Goal: Task Accomplishment & Management: Manage account settings

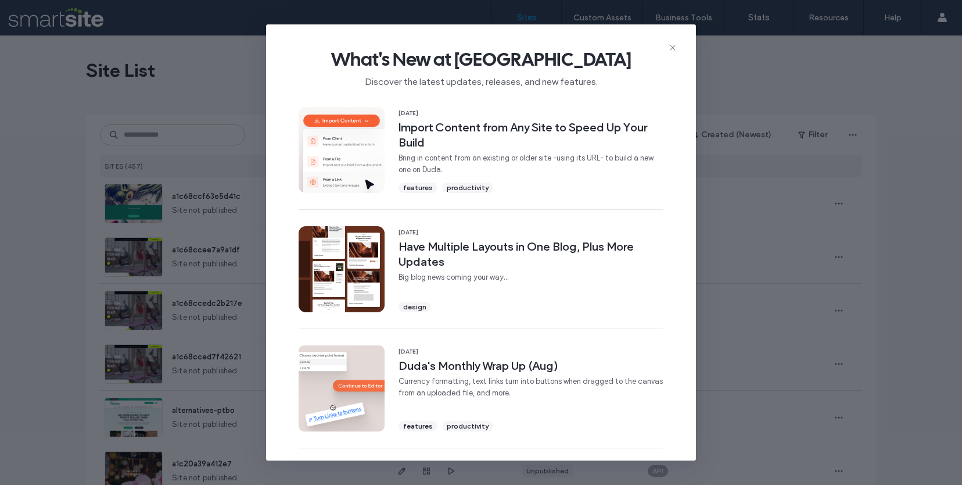
click at [679, 48] on div "What's New at Duda Discover the latest updates, releases, and new features." at bounding box center [481, 63] width 430 height 78
click at [675, 48] on icon at bounding box center [672, 47] width 9 height 9
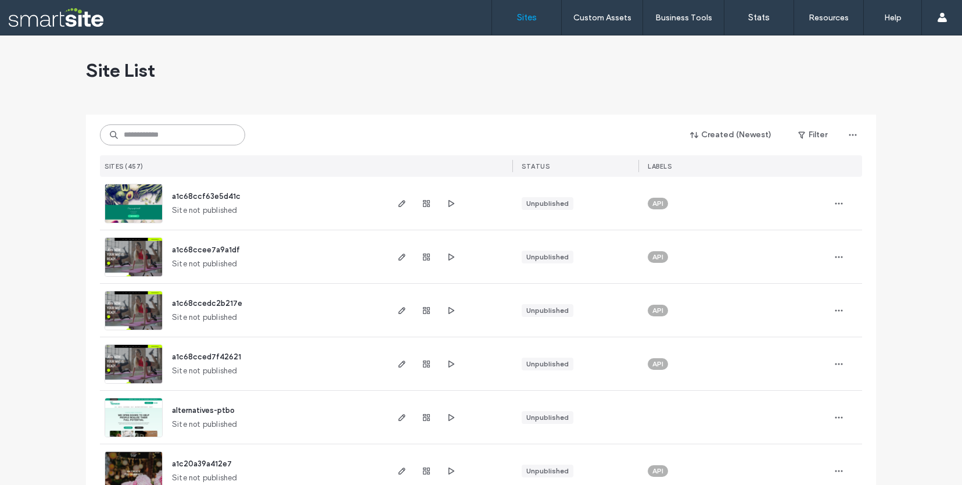
click at [180, 139] on input at bounding box center [172, 134] width 145 height 21
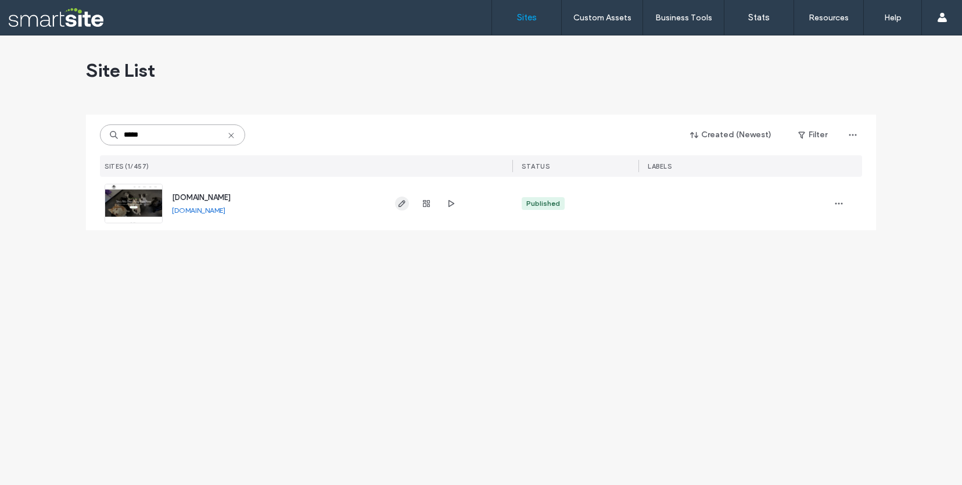
type input "*****"
click at [396, 206] on span "button" at bounding box center [402, 203] width 14 height 14
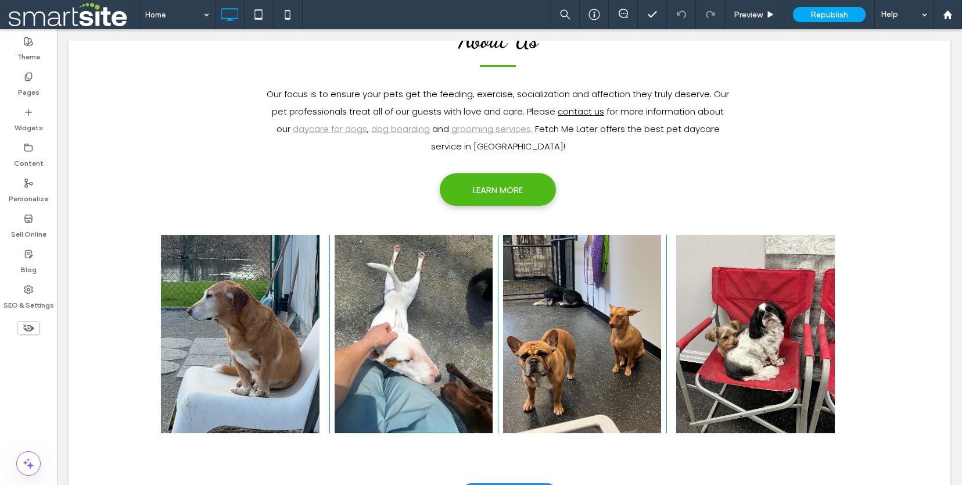
scroll to position [557, 0]
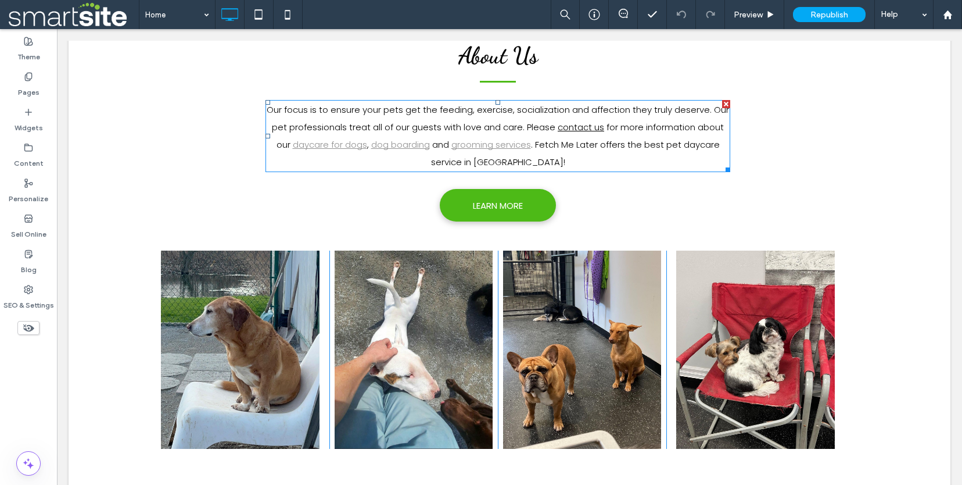
click at [609, 138] on span ". Fetch Me Later offers the best pet daycare service in [GEOGRAPHIC_DATA]!" at bounding box center [575, 153] width 289 height 30
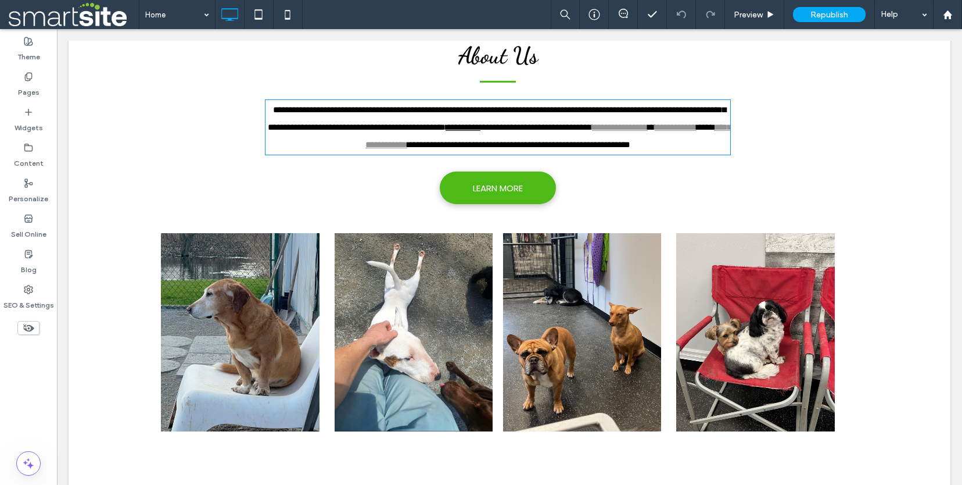
type input "*******"
type input "**"
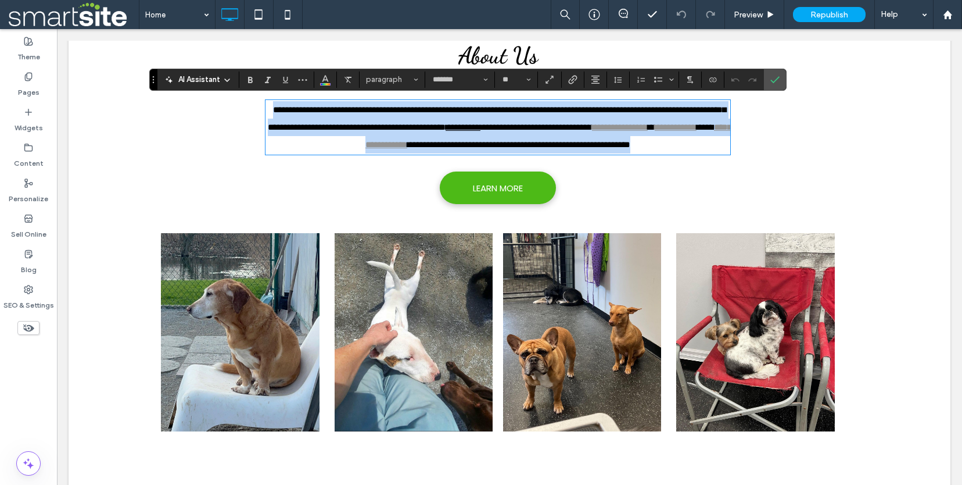
click at [595, 149] on span "**********" at bounding box center [518, 144] width 223 height 9
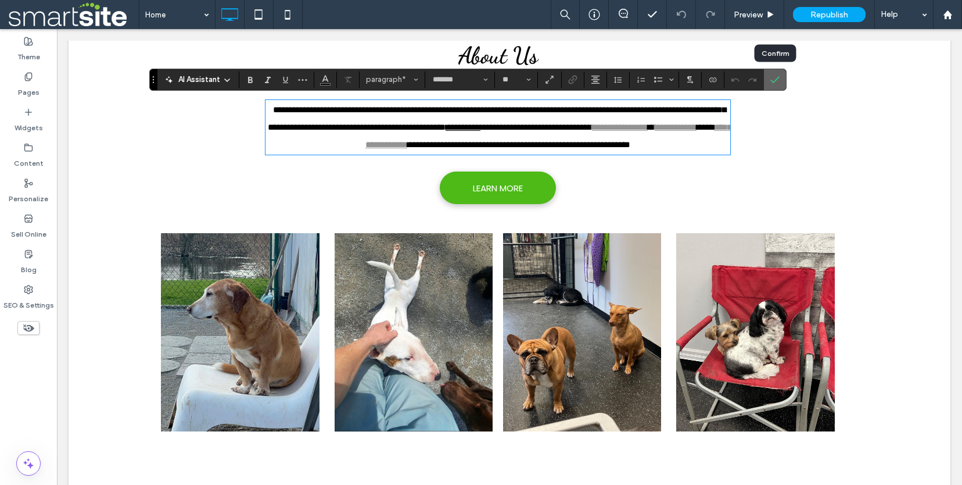
click at [768, 84] on label "Confirm" at bounding box center [774, 79] width 17 height 21
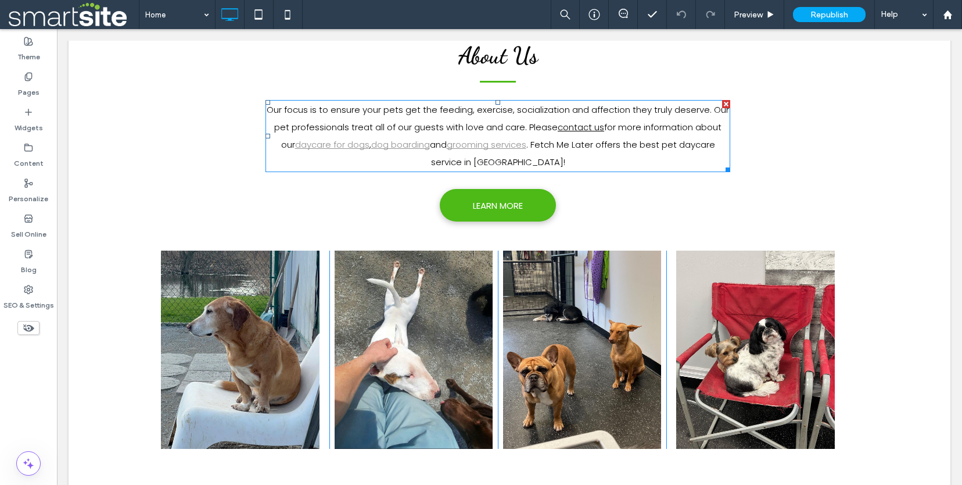
click at [604, 151] on p "Our focus is to ensure your pets get the feeding, exercise, socialization and a…" at bounding box center [497, 136] width 465 height 70
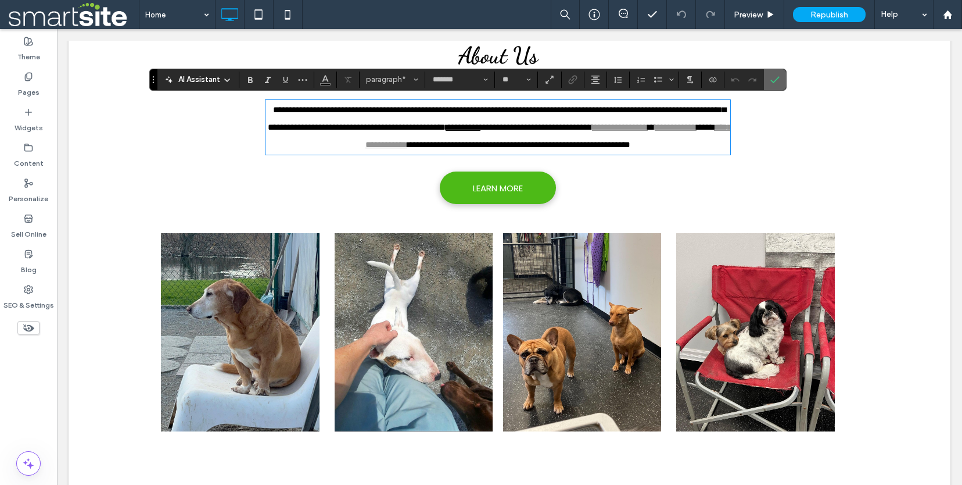
click at [776, 78] on icon "Confirm" at bounding box center [774, 79] width 9 height 9
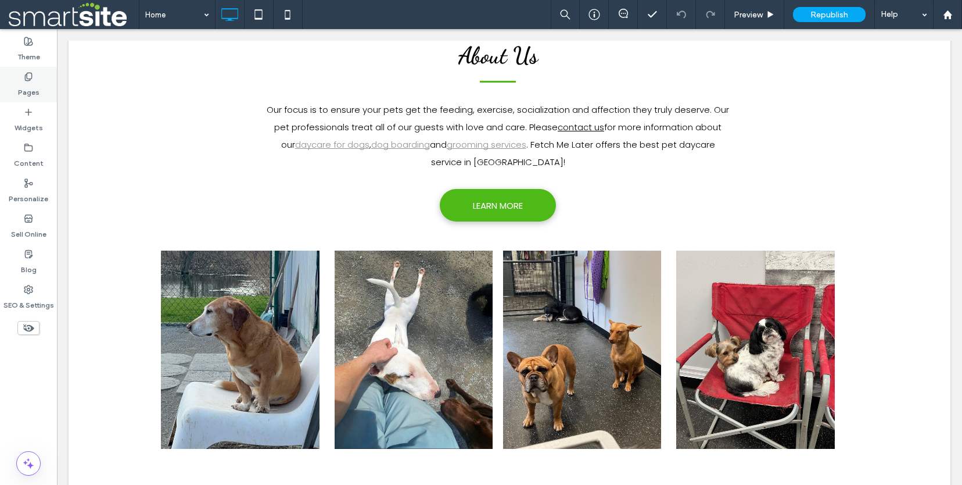
click at [20, 86] on label "Pages" at bounding box center [28, 89] width 21 height 16
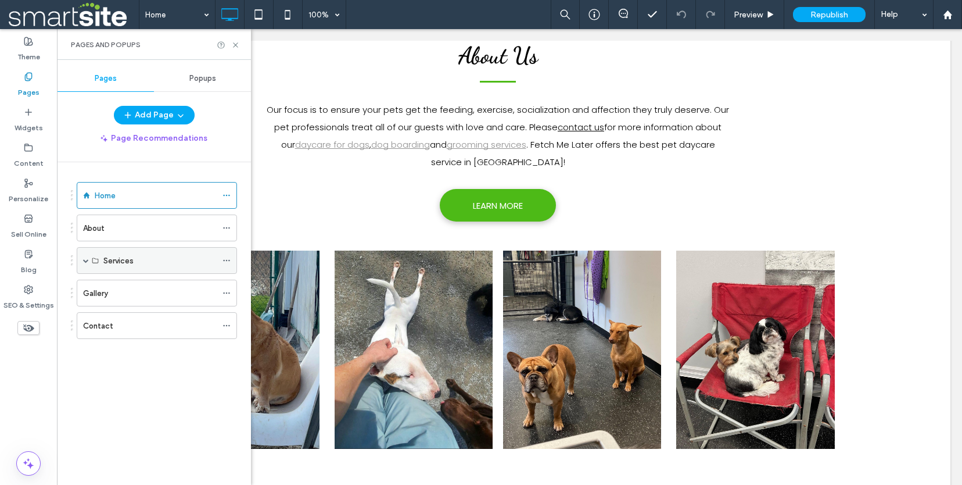
click at [108, 263] on label "Services" at bounding box center [118, 260] width 30 height 20
click at [83, 263] on span at bounding box center [86, 260] width 6 height 26
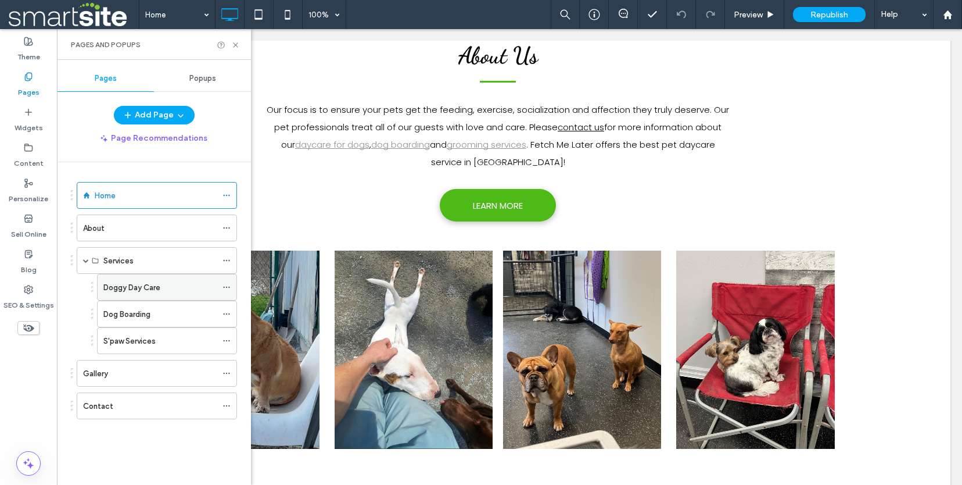
click at [227, 287] on use at bounding box center [226, 287] width 6 height 2
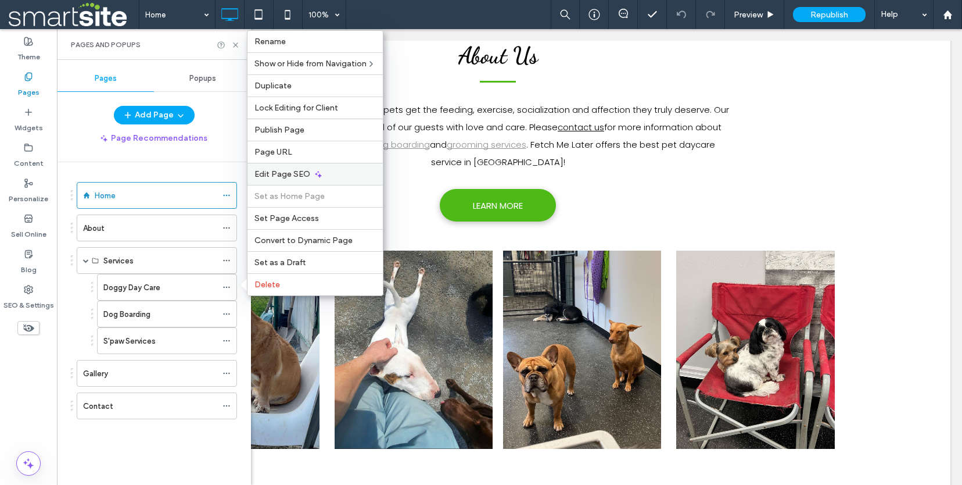
click at [273, 181] on div "Edit Page SEO" at bounding box center [314, 174] width 135 height 22
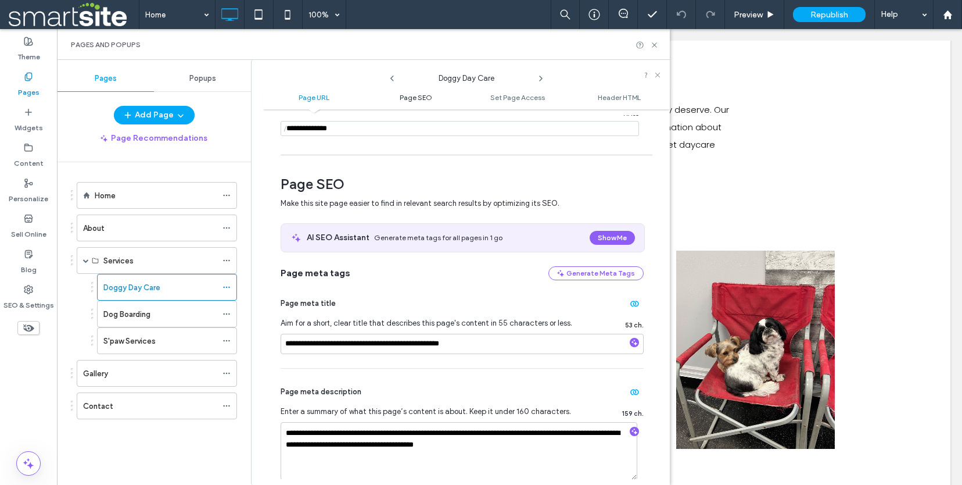
click at [415, 101] on span "Page SEO" at bounding box center [416, 97] width 33 height 9
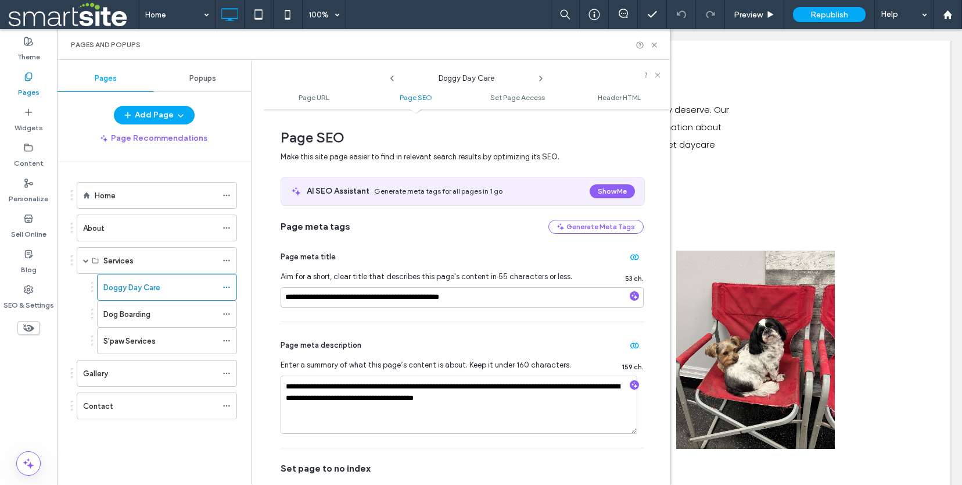
scroll to position [154, 0]
drag, startPoint x: 376, startPoint y: 387, endPoint x: 341, endPoint y: 388, distance: 35.4
click at [341, 388] on textarea "**********" at bounding box center [459, 404] width 357 height 58
click at [439, 388] on textarea "**********" at bounding box center [459, 404] width 357 height 58
type textarea "**********"
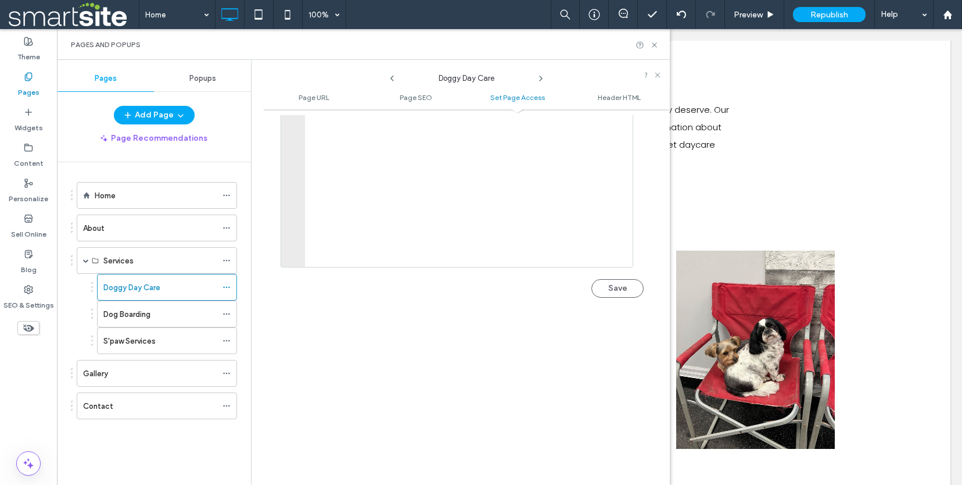
scroll to position [1296, 0]
click at [614, 231] on button "Save" at bounding box center [617, 223] width 52 height 19
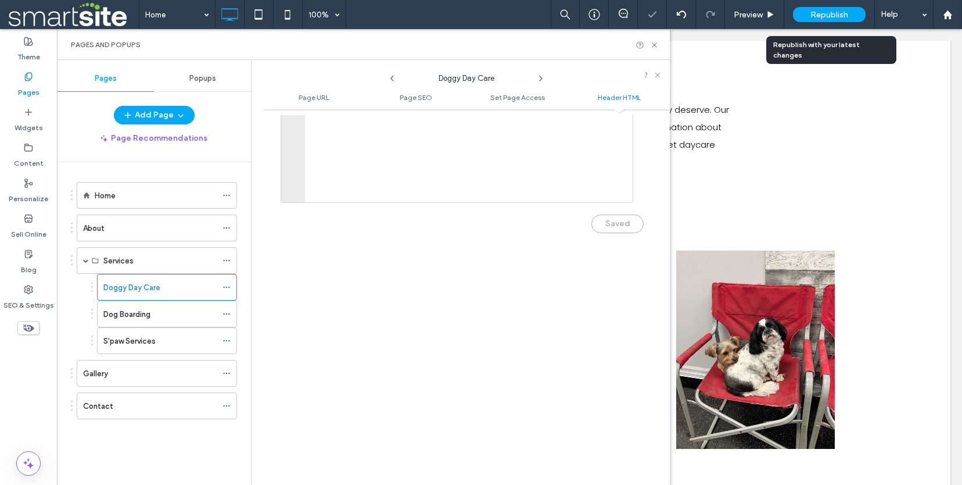
click at [820, 17] on span "Republish" at bounding box center [829, 15] width 38 height 10
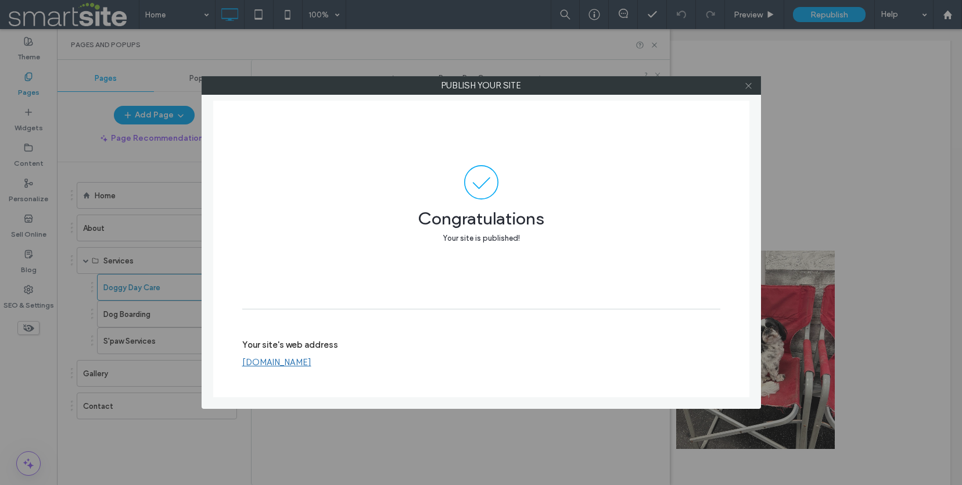
click at [747, 91] on span at bounding box center [748, 85] width 9 height 17
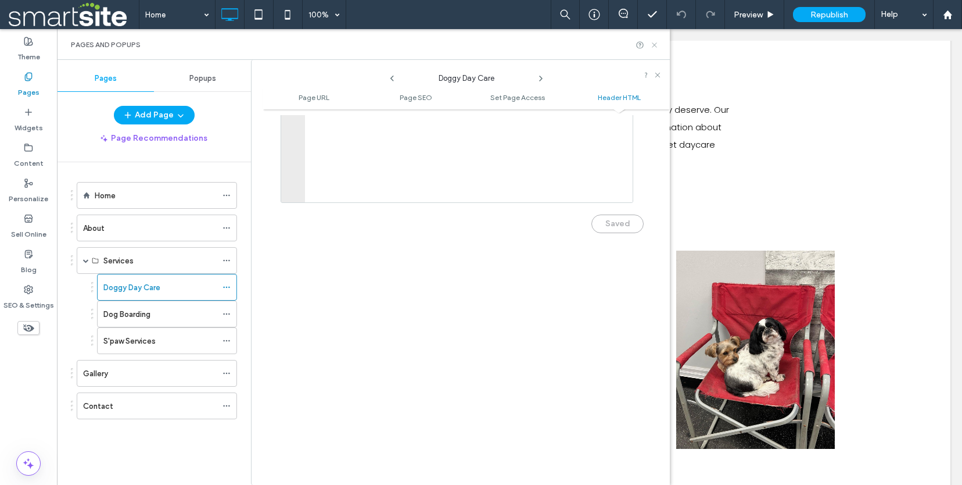
drag, startPoint x: 656, startPoint y: 48, endPoint x: 605, endPoint y: 72, distance: 56.6
click at [656, 48] on icon at bounding box center [654, 45] width 9 height 9
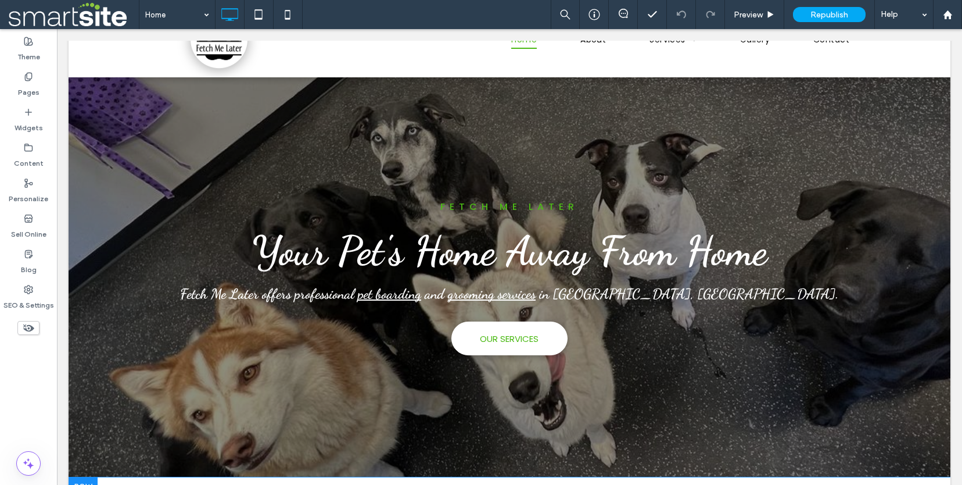
scroll to position [0, 0]
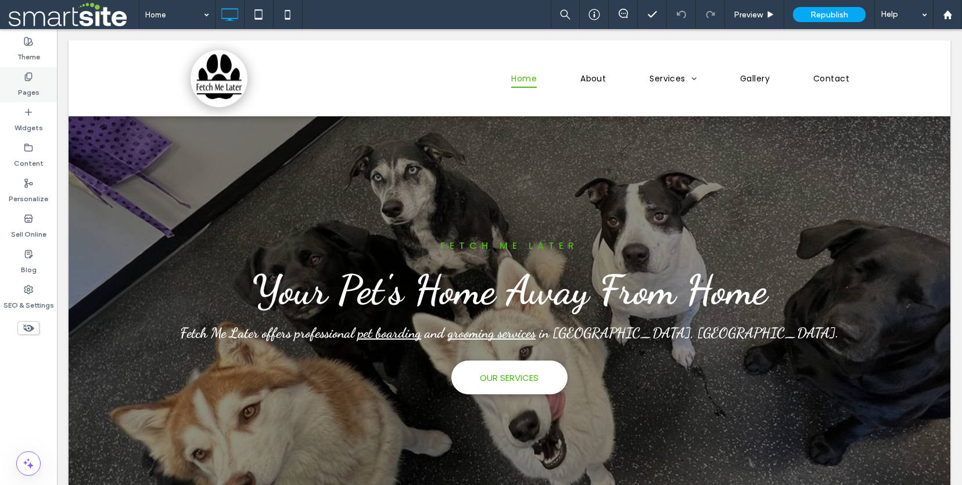
click at [43, 84] on div "Pages" at bounding box center [28, 84] width 57 height 35
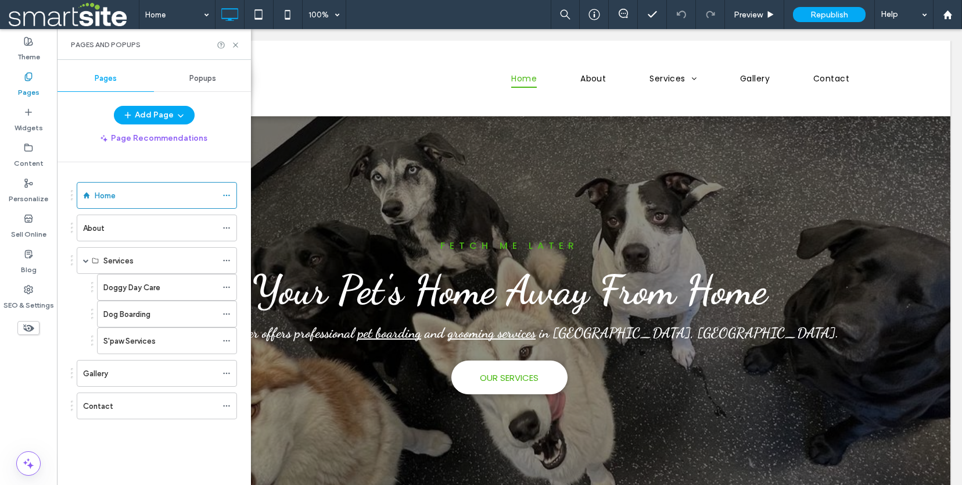
click at [43, 84] on div "Pages" at bounding box center [28, 84] width 57 height 35
click at [228, 283] on icon at bounding box center [227, 287] width 8 height 8
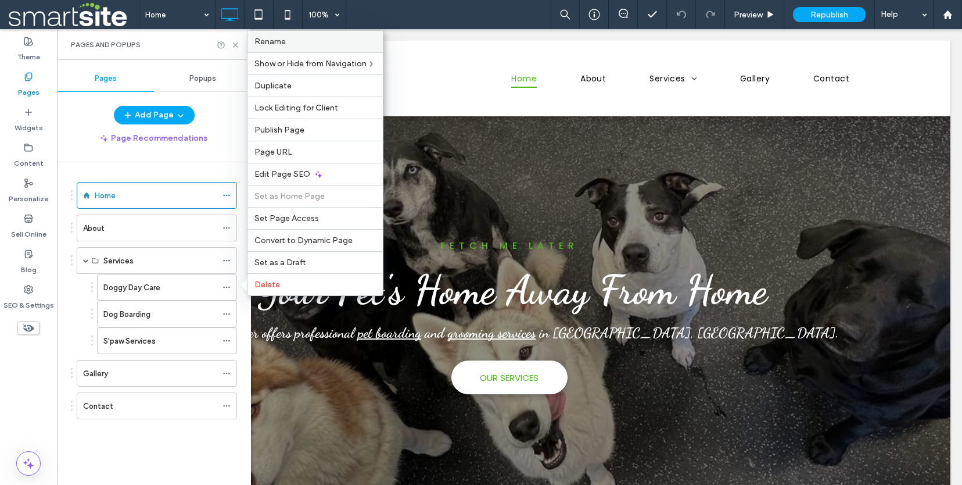
click at [283, 45] on span "Rename" at bounding box center [269, 42] width 31 height 10
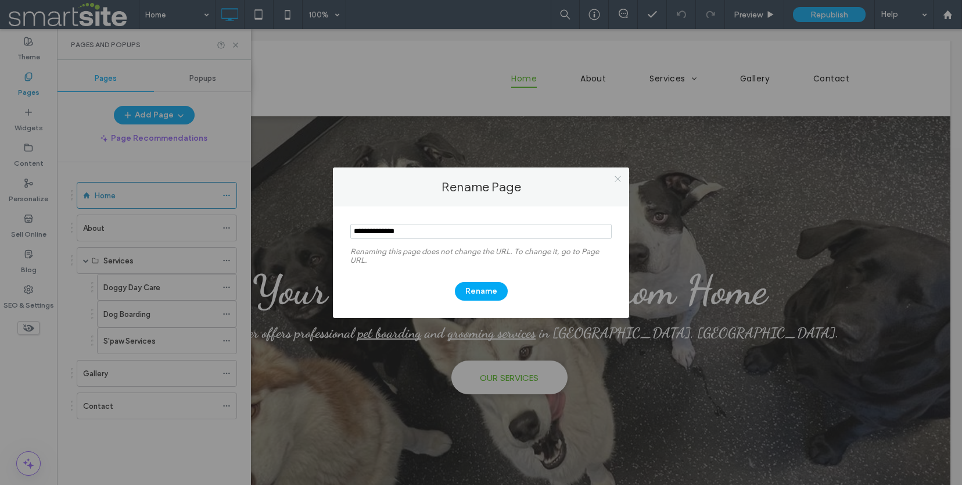
click at [613, 183] on span at bounding box center [617, 178] width 9 height 17
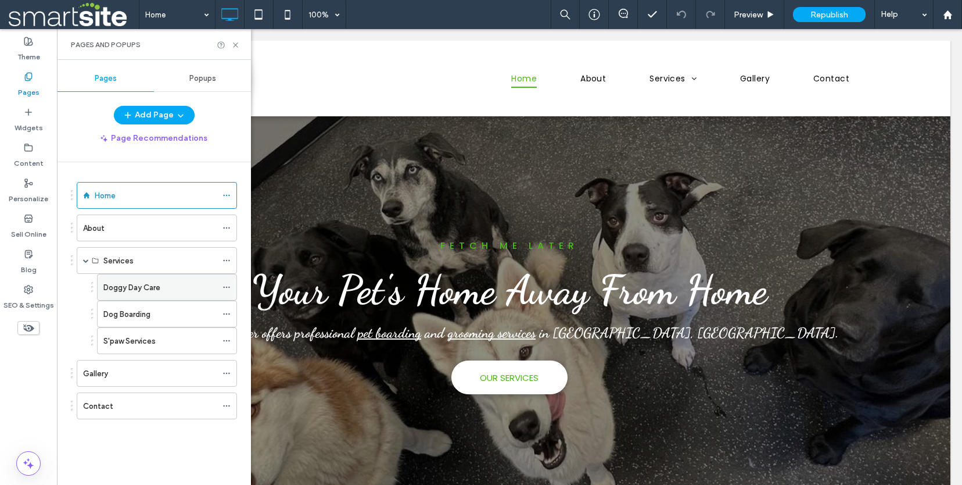
click at [227, 288] on icon at bounding box center [227, 287] width 8 height 8
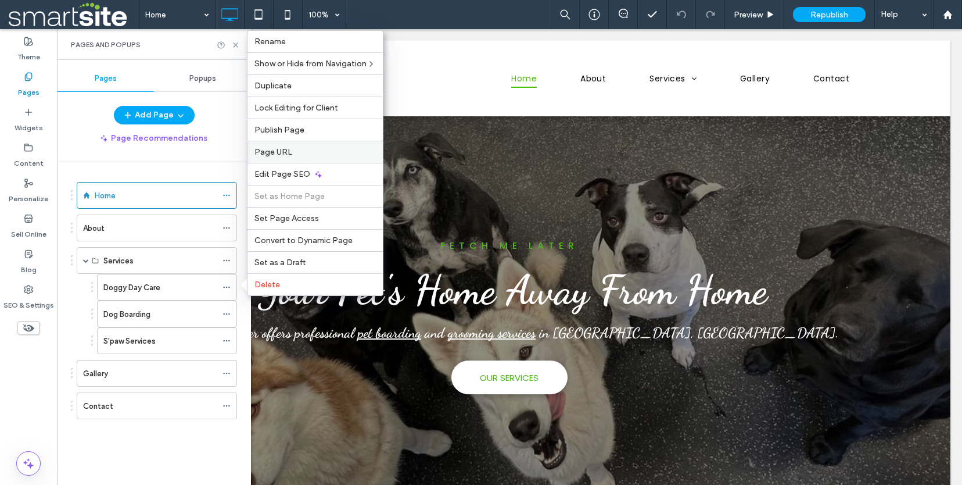
click at [295, 151] on label "Page URL" at bounding box center [314, 152] width 121 height 10
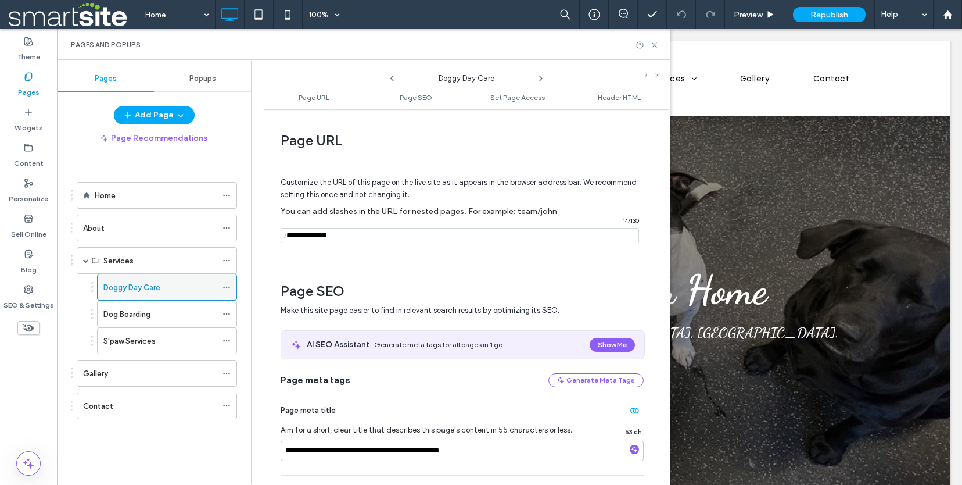
click at [224, 285] on icon at bounding box center [227, 287] width 8 height 8
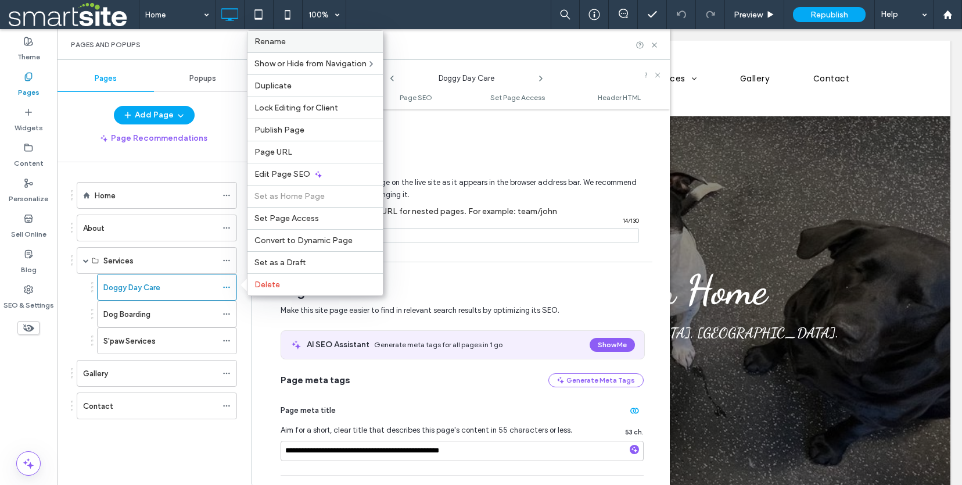
click at [279, 36] on div "Rename" at bounding box center [314, 41] width 135 height 21
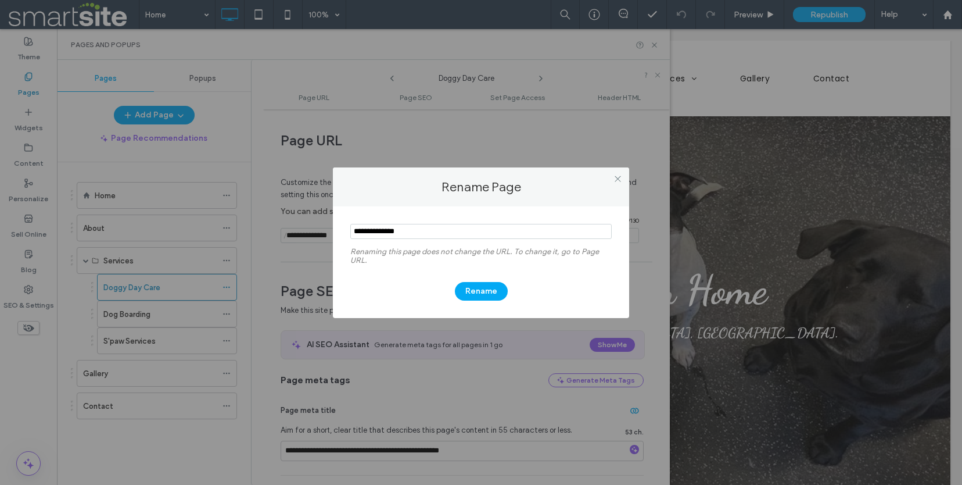
drag, startPoint x: 435, startPoint y: 227, endPoint x: 343, endPoint y: 234, distance: 91.4
click at [343, 234] on div "Renaming this page does not change the URL. To change it, go to Page URL. Rename" at bounding box center [481, 262] width 296 height 112
drag, startPoint x: 407, startPoint y: 236, endPoint x: 383, endPoint y: 233, distance: 24.1
click at [383, 233] on input "notEmpty" at bounding box center [480, 231] width 261 height 15
type input "**********"
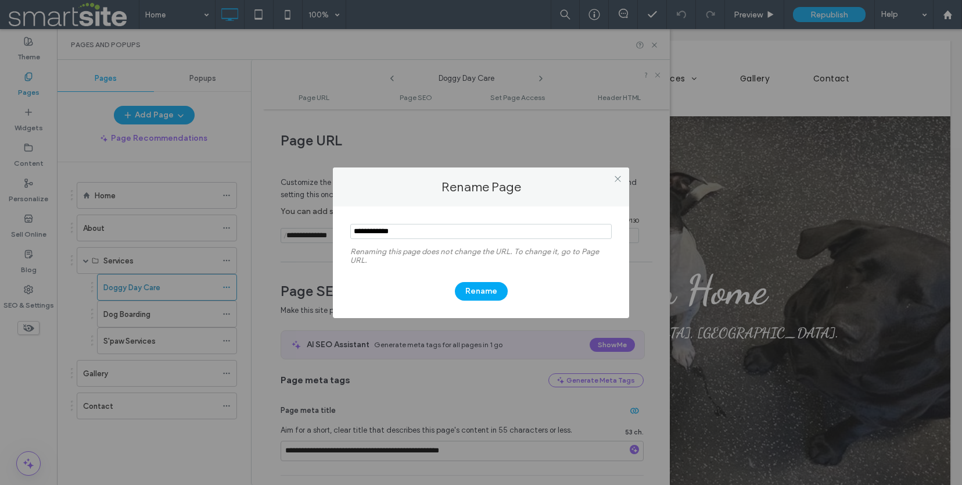
click at [384, 262] on label "Renaming this page does not change the URL. To change it, go to Page URL." at bounding box center [480, 258] width 261 height 23
click at [494, 291] on button "Rename" at bounding box center [481, 291] width 53 height 19
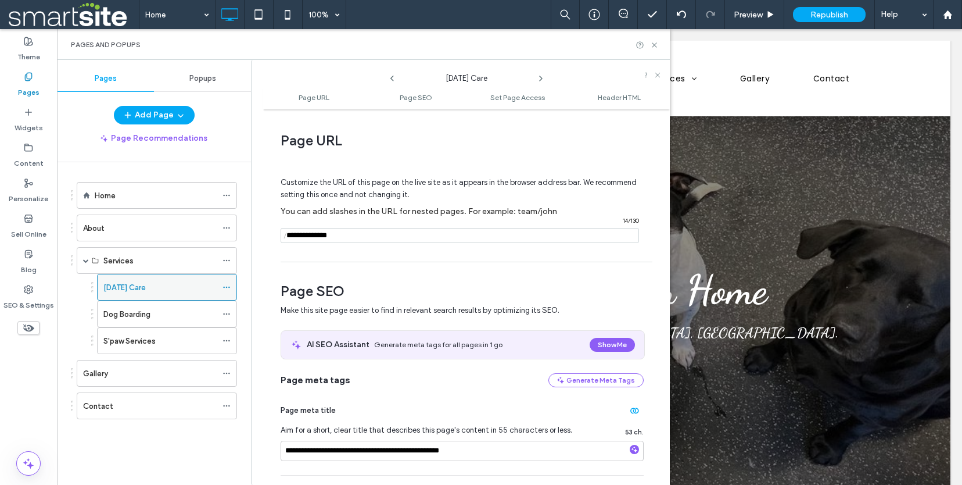
click at [227, 284] on icon at bounding box center [227, 287] width 8 height 8
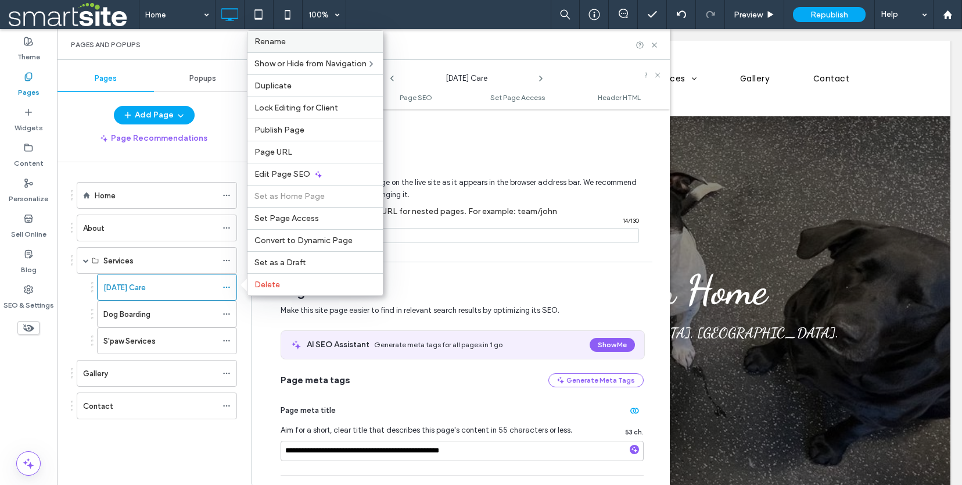
click at [281, 43] on span "Rename" at bounding box center [269, 42] width 31 height 10
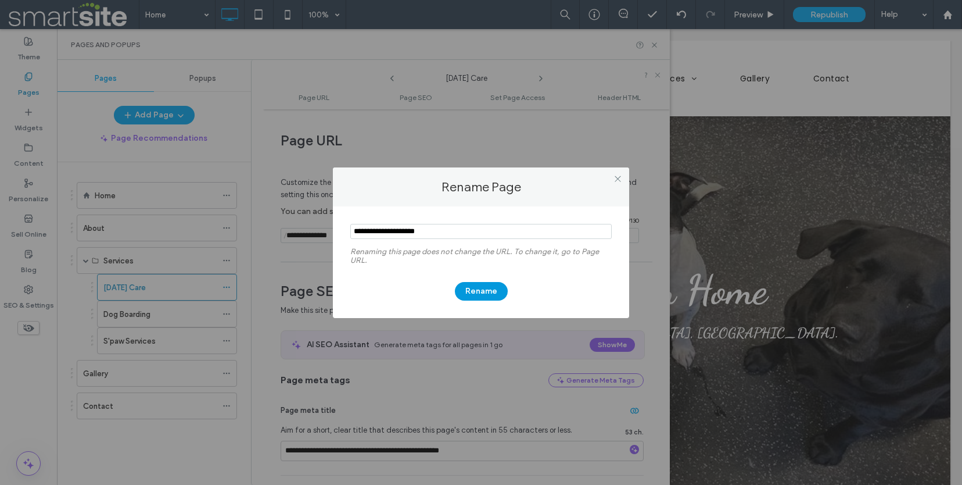
type input "**********"
click at [485, 289] on button "Rename" at bounding box center [481, 291] width 53 height 19
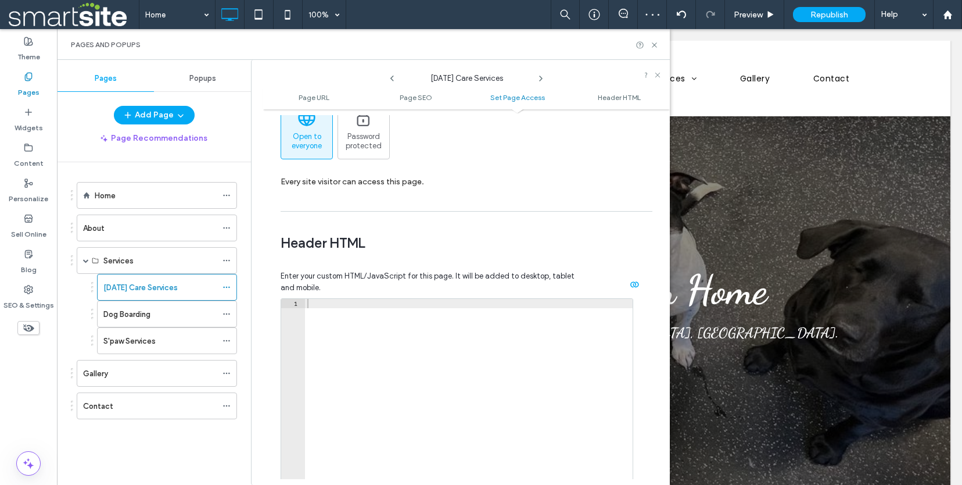
scroll to position [1075, 0]
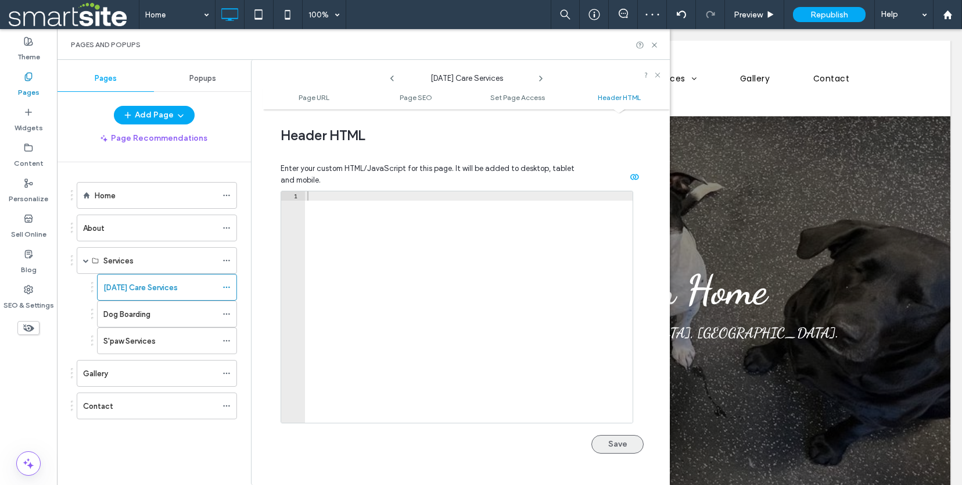
click at [619, 444] on button "Save" at bounding box center [617, 444] width 52 height 19
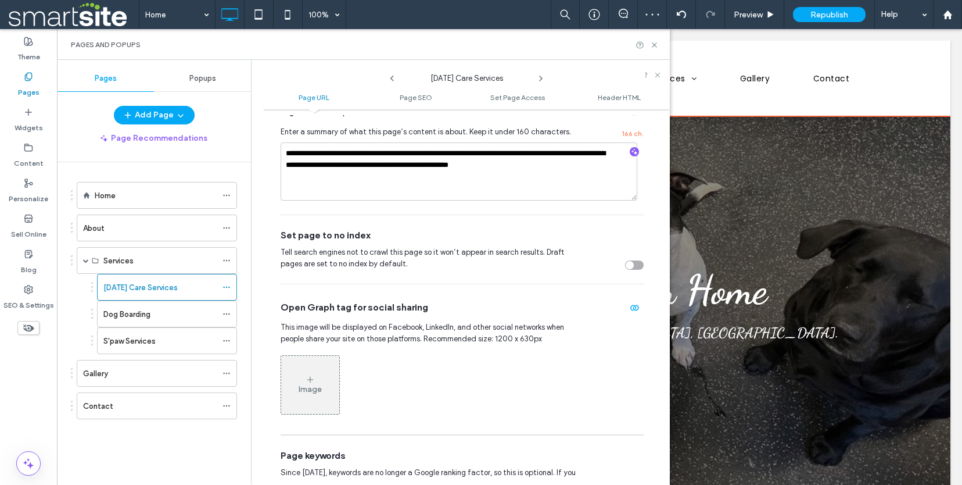
scroll to position [0, 0]
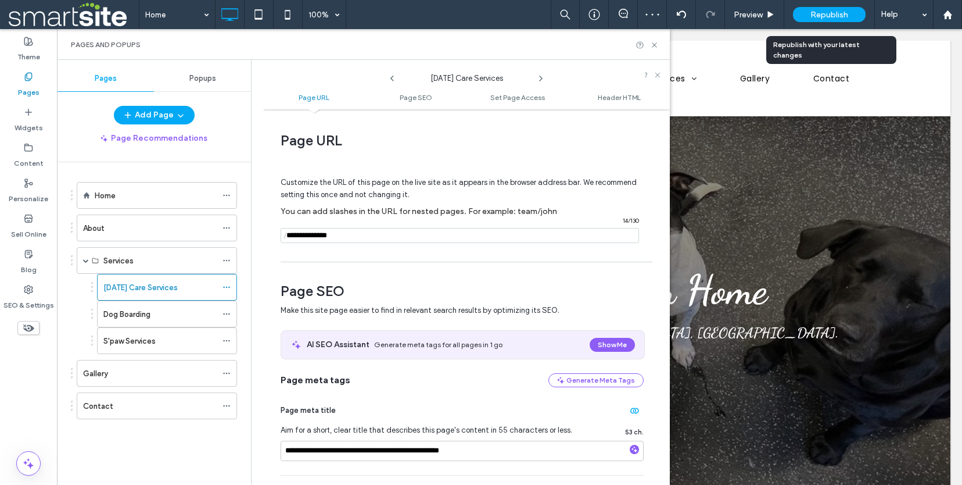
click at [808, 17] on div "Republish" at bounding box center [829, 14] width 73 height 15
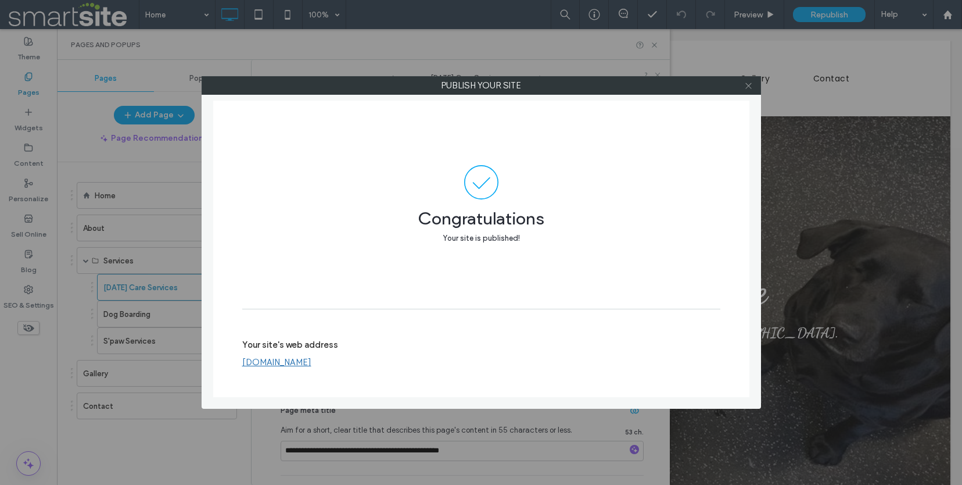
click at [751, 90] on span at bounding box center [748, 85] width 9 height 17
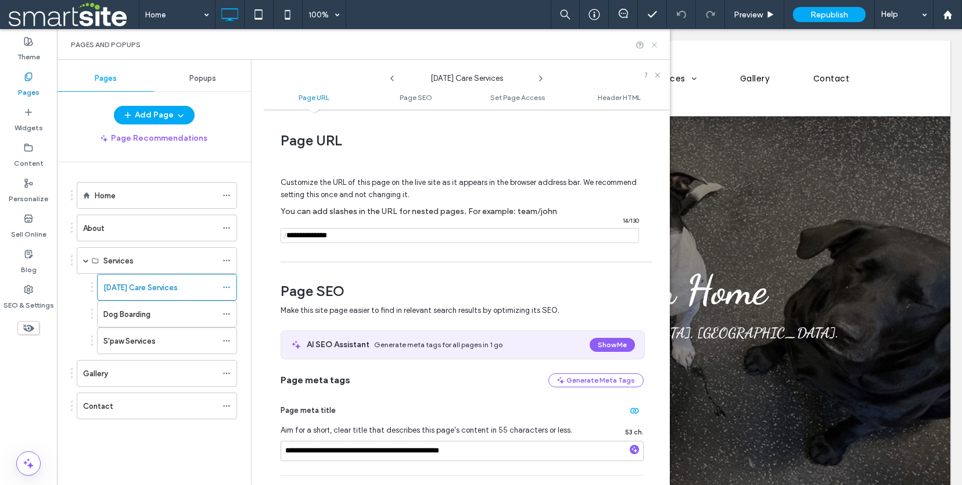
click at [657, 43] on icon at bounding box center [654, 45] width 9 height 9
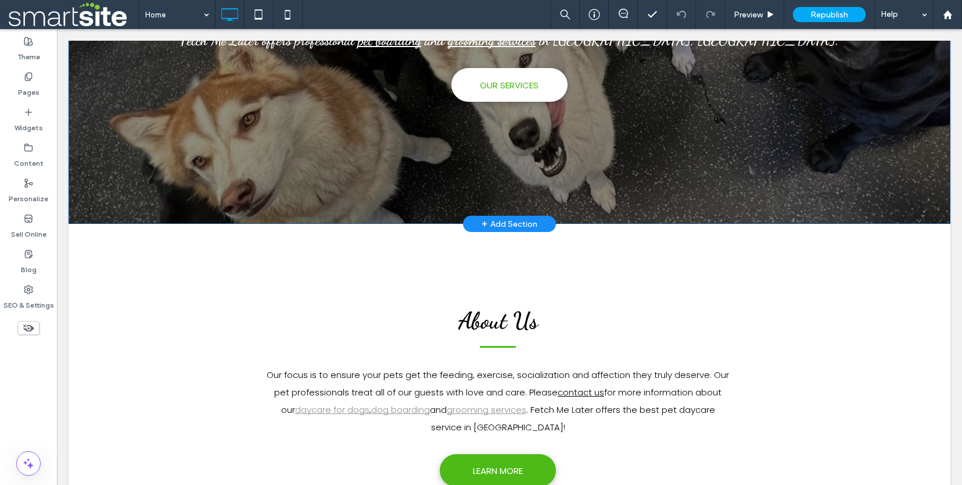
scroll to position [31, 0]
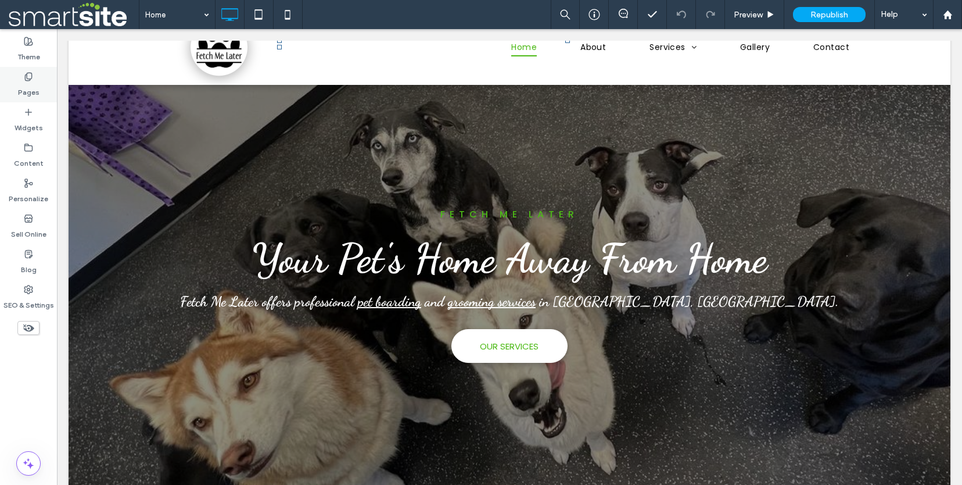
click at [13, 70] on div "Pages" at bounding box center [28, 84] width 57 height 35
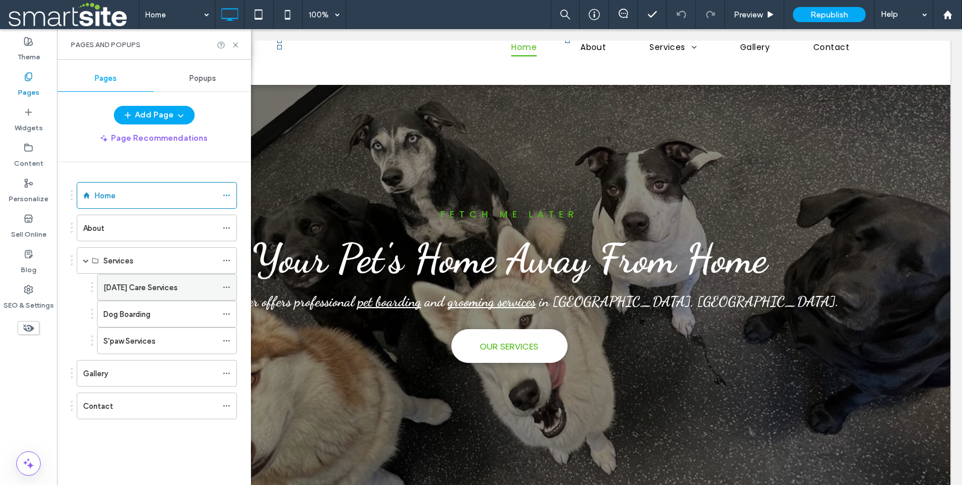
click at [145, 290] on label "[DATE] Care Services" at bounding box center [140, 287] width 74 height 20
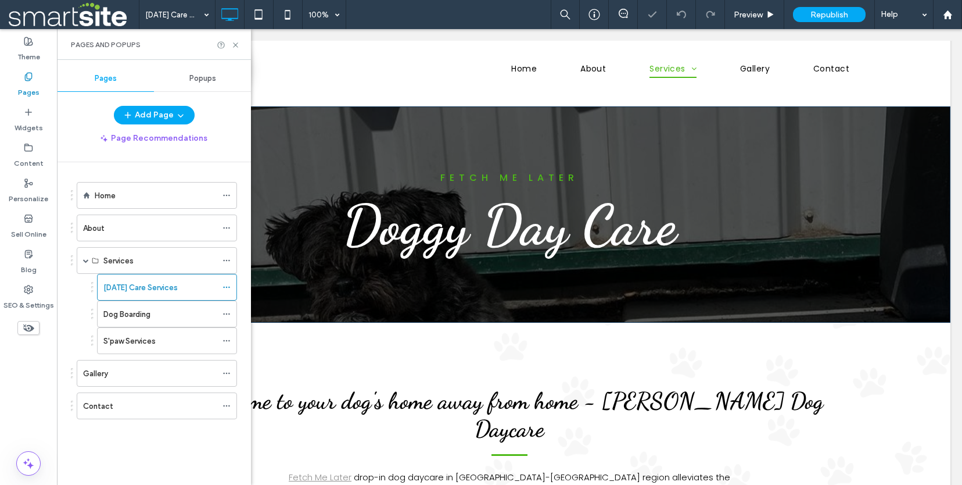
scroll to position [21, 0]
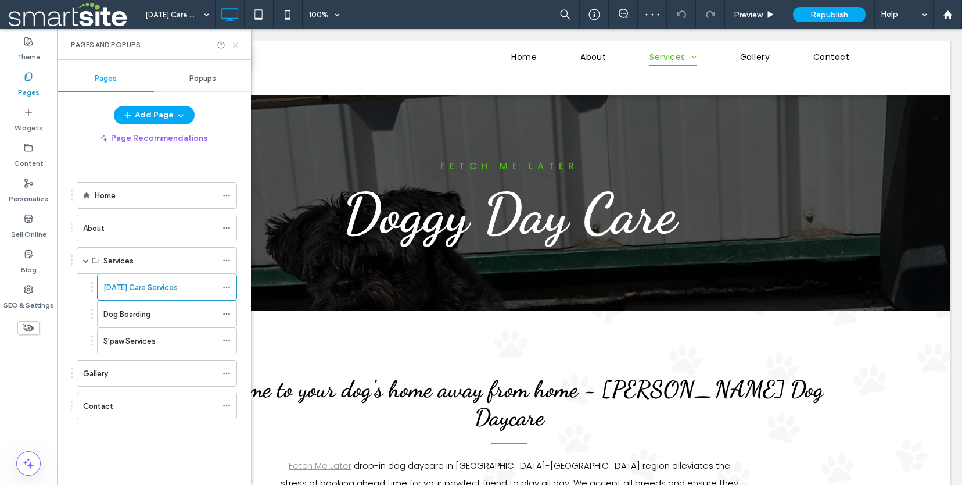
click at [238, 48] on icon at bounding box center [235, 45] width 9 height 9
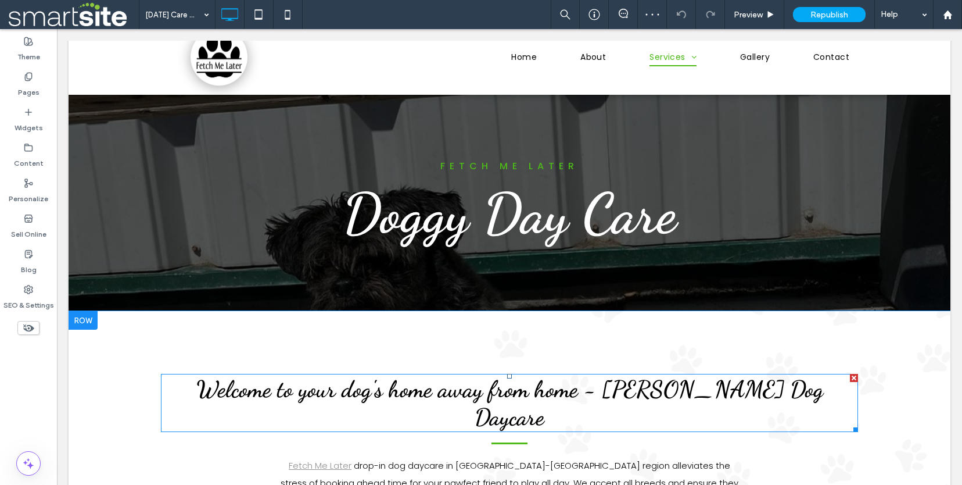
click at [711, 383] on span "Welcome to your dog's home away from home - [PERSON_NAME] Dog Daycare" at bounding box center [509, 403] width 627 height 56
type input "**********"
type input "**"
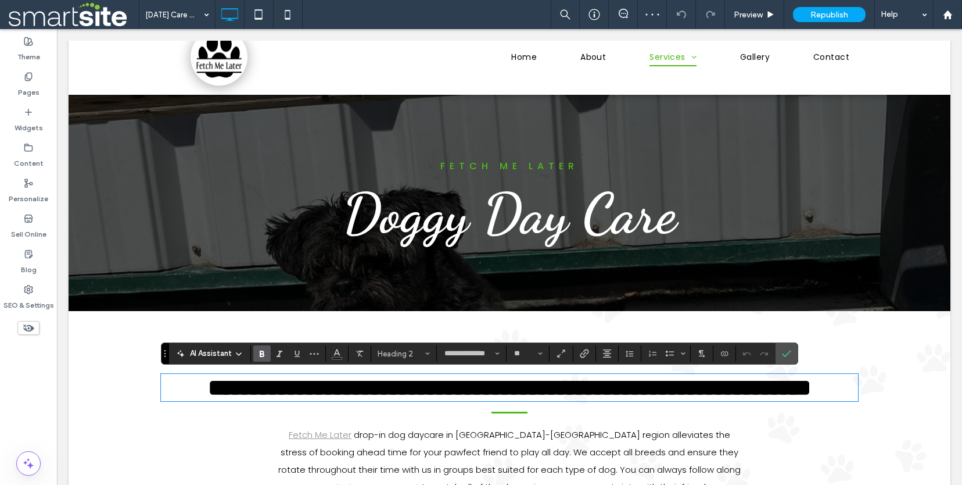
click at [769, 393] on span "**********" at bounding box center [509, 387] width 603 height 23
click at [774, 394] on span "**********" at bounding box center [509, 387] width 603 height 23
click at [819, 392] on h2 "**********" at bounding box center [509, 387] width 697 height 25
click at [789, 353] on icon "Confirm" at bounding box center [786, 353] width 9 height 9
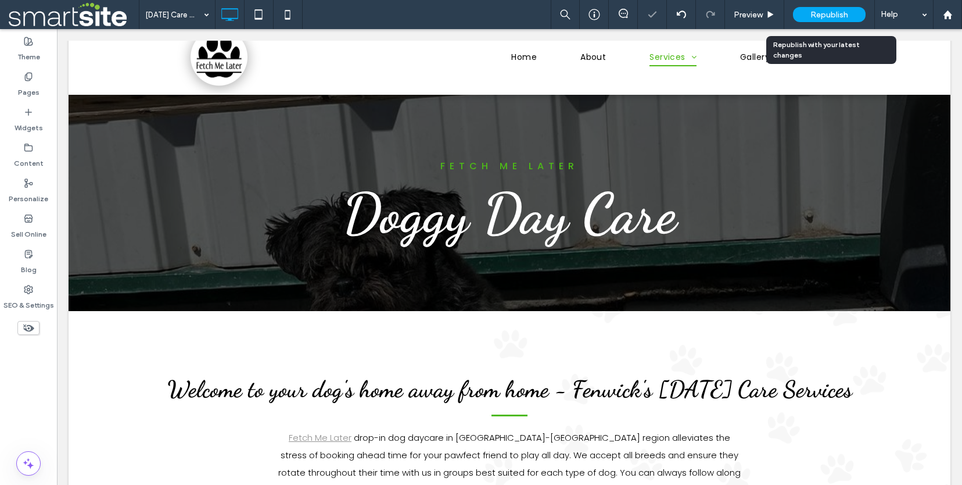
click at [806, 19] on div "Republish" at bounding box center [829, 14] width 73 height 15
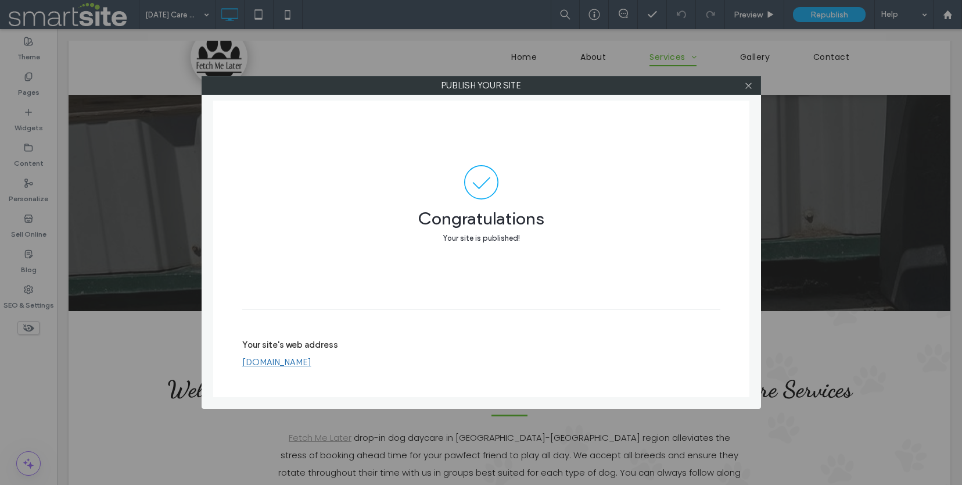
click at [754, 91] on div at bounding box center [748, 85] width 17 height 17
click at [751, 89] on icon at bounding box center [748, 85] width 9 height 9
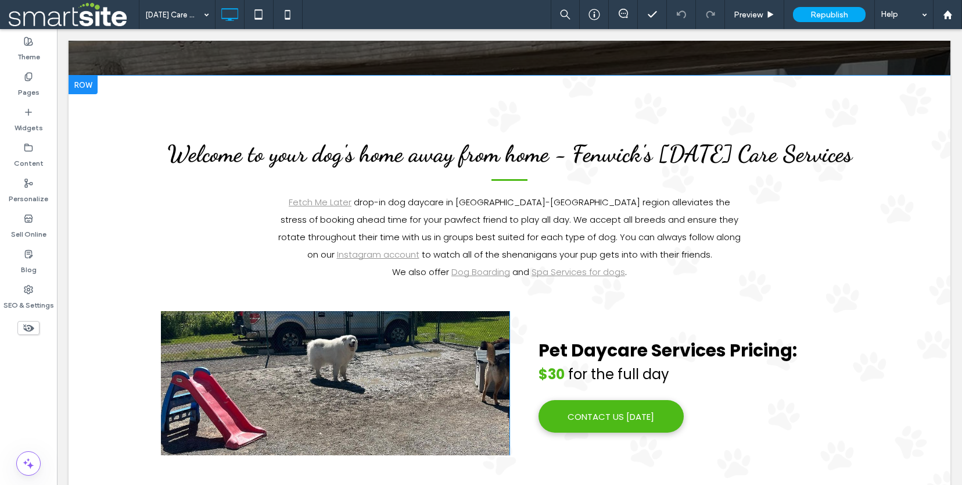
scroll to position [332, 0]
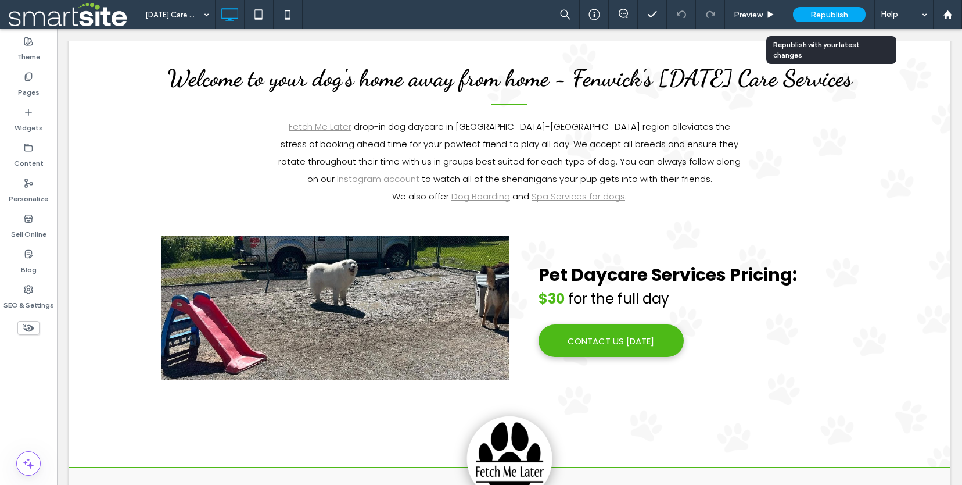
click at [816, 17] on span "Republish" at bounding box center [829, 15] width 38 height 10
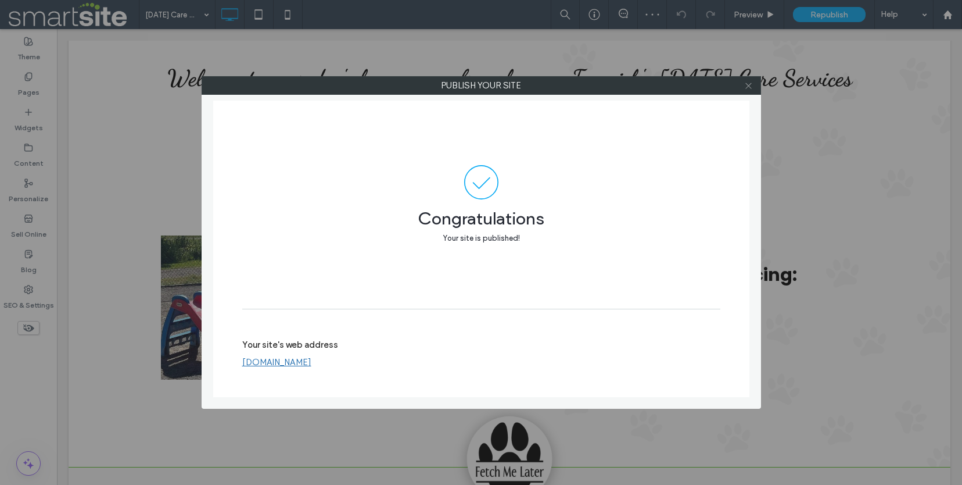
click at [748, 84] on icon at bounding box center [748, 85] width 9 height 9
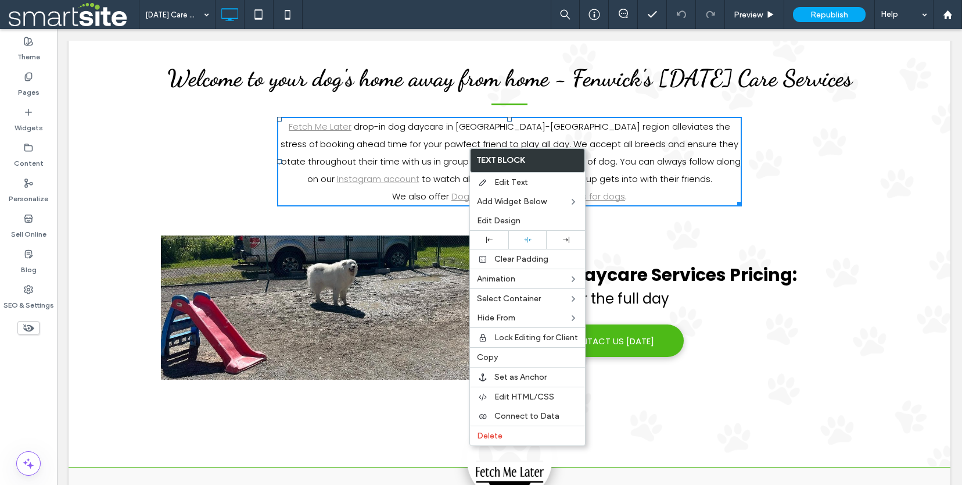
click at [423, 146] on span "drop-in dog daycare in [GEOGRAPHIC_DATA]-[GEOGRAPHIC_DATA] region alleviates th…" at bounding box center [509, 152] width 462 height 64
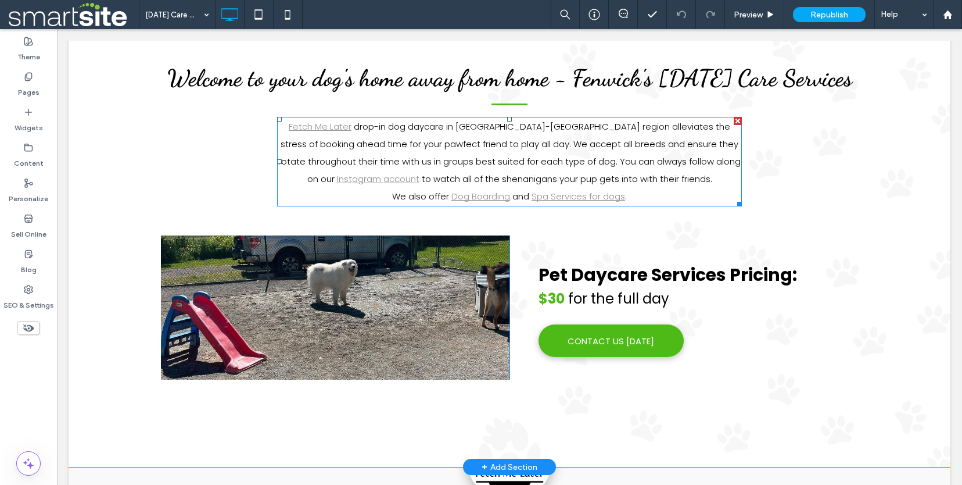
click at [412, 131] on span "drop-in dog daycare in [GEOGRAPHIC_DATA]-[GEOGRAPHIC_DATA] region alleviates th…" at bounding box center [509, 152] width 462 height 64
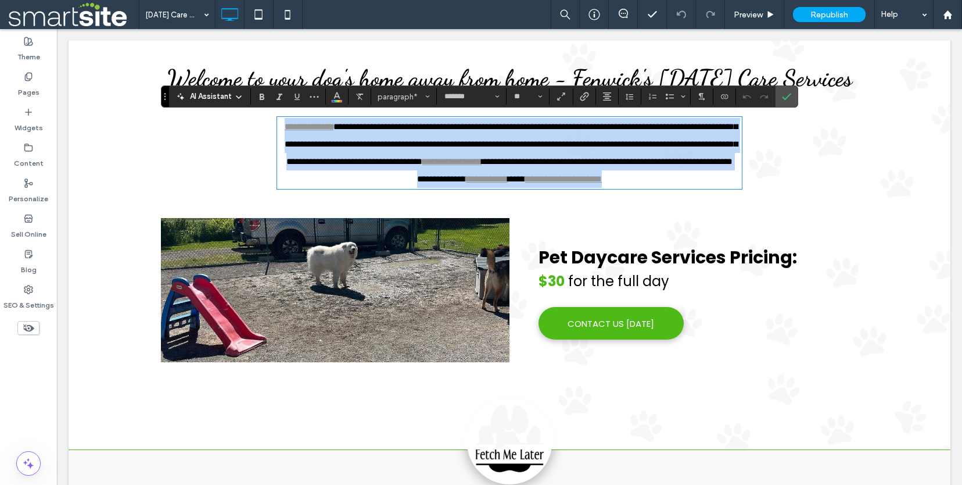
click at [413, 127] on span "**********" at bounding box center [511, 144] width 453 height 44
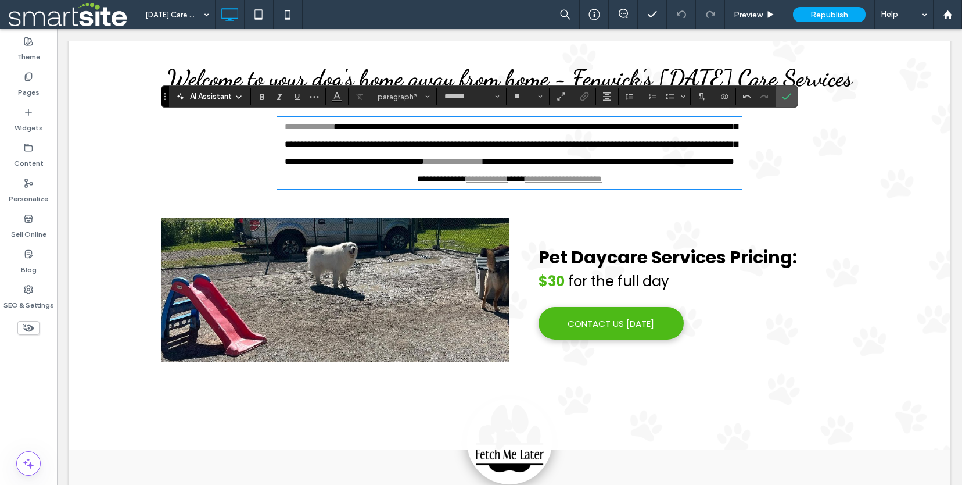
click at [433, 125] on span "**********" at bounding box center [511, 144] width 453 height 44
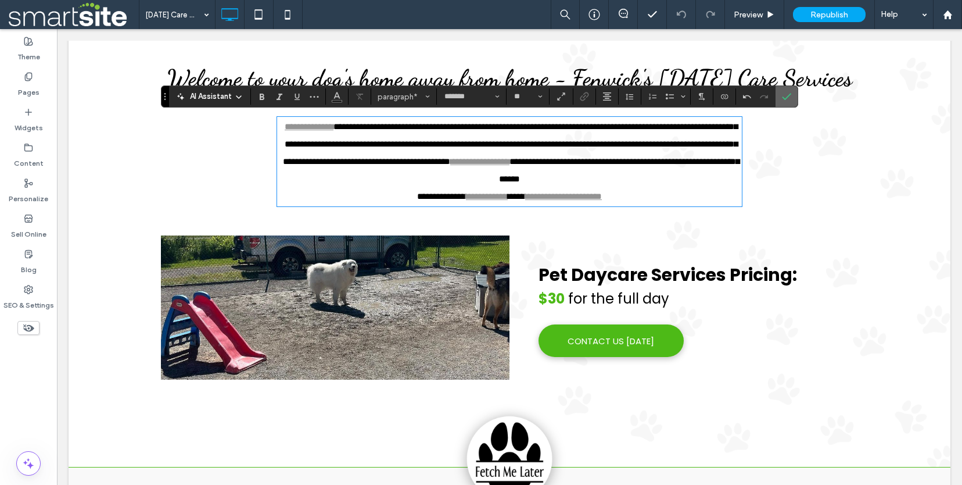
click at [781, 98] on label "Confirm" at bounding box center [786, 96] width 17 height 21
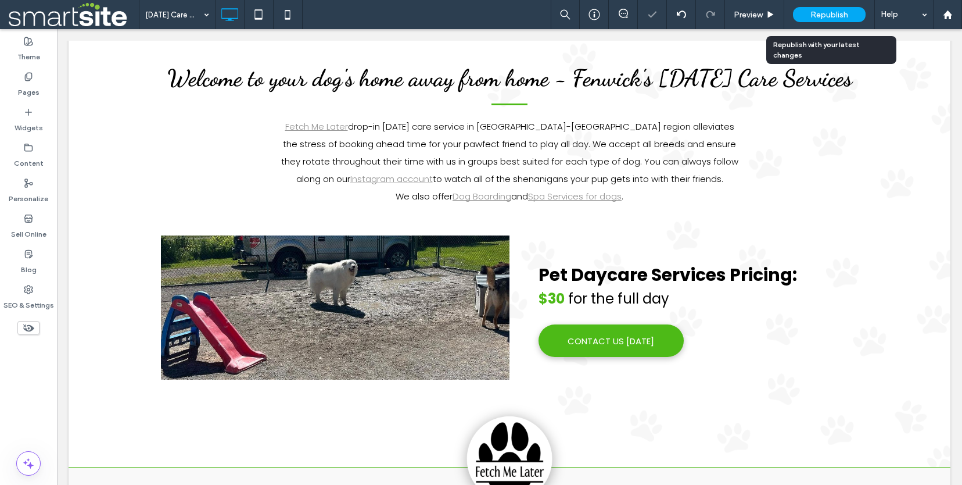
click at [813, 13] on span "Republish" at bounding box center [829, 15] width 38 height 10
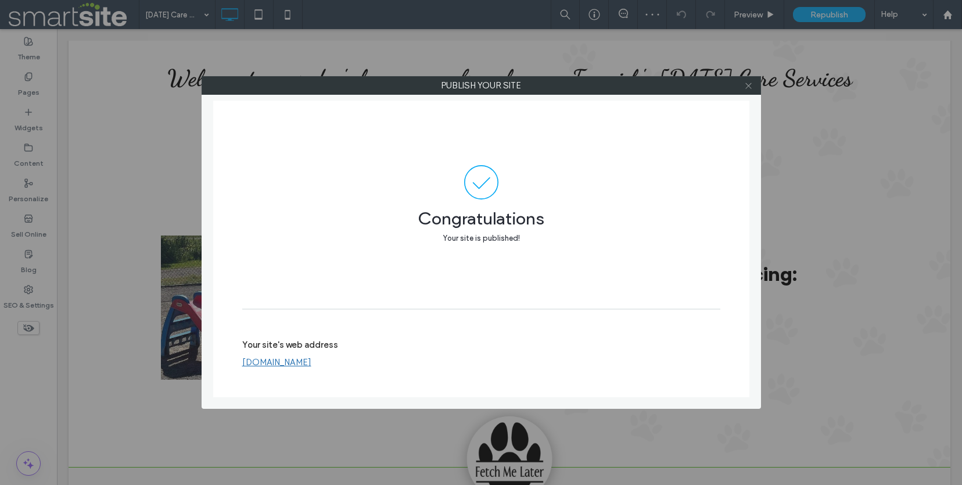
click at [746, 83] on use at bounding box center [748, 85] width 6 height 6
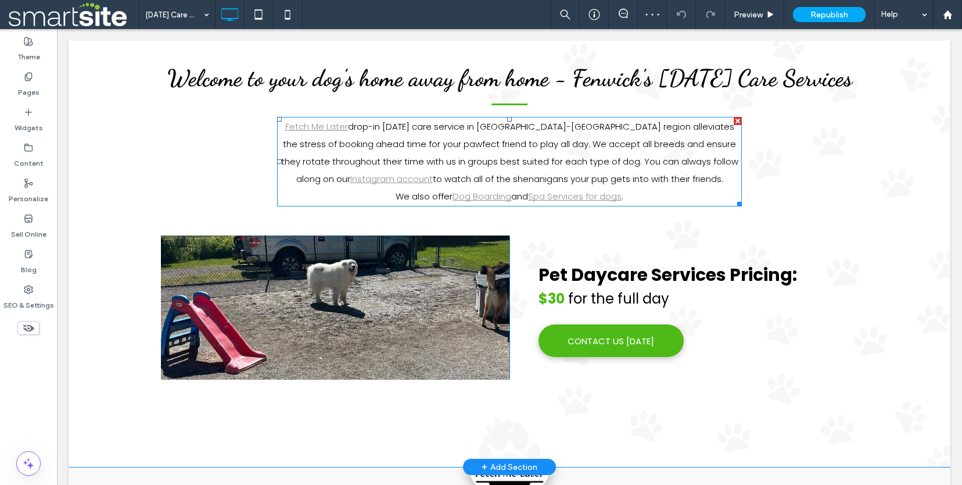
click at [421, 130] on span "drop-in [DATE] care service in [GEOGRAPHIC_DATA]-[GEOGRAPHIC_DATA] region allev…" at bounding box center [509, 152] width 457 height 64
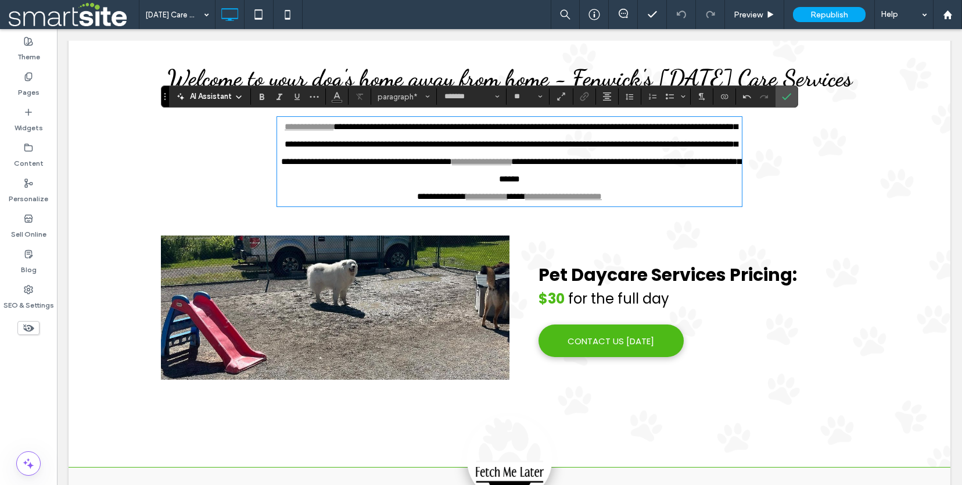
click at [636, 124] on span "**********" at bounding box center [509, 144] width 457 height 44
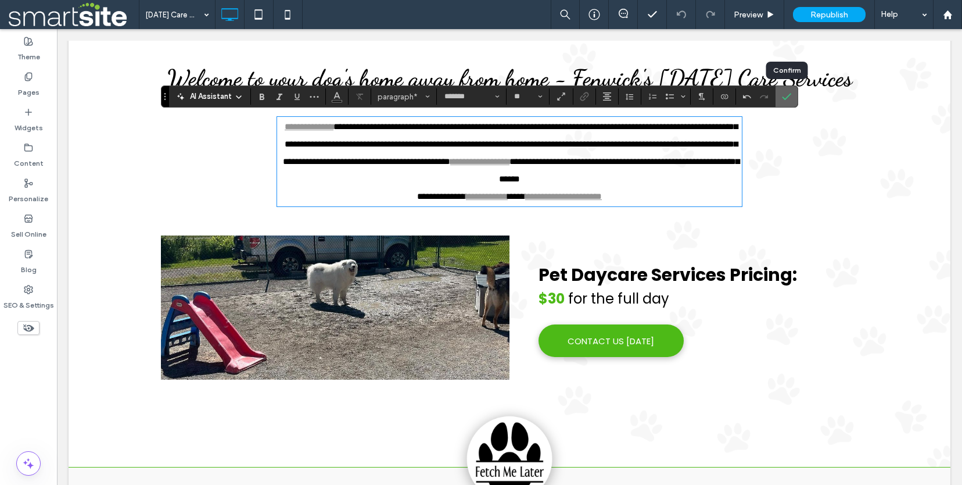
click at [782, 103] on span "Confirm" at bounding box center [784, 96] width 5 height 21
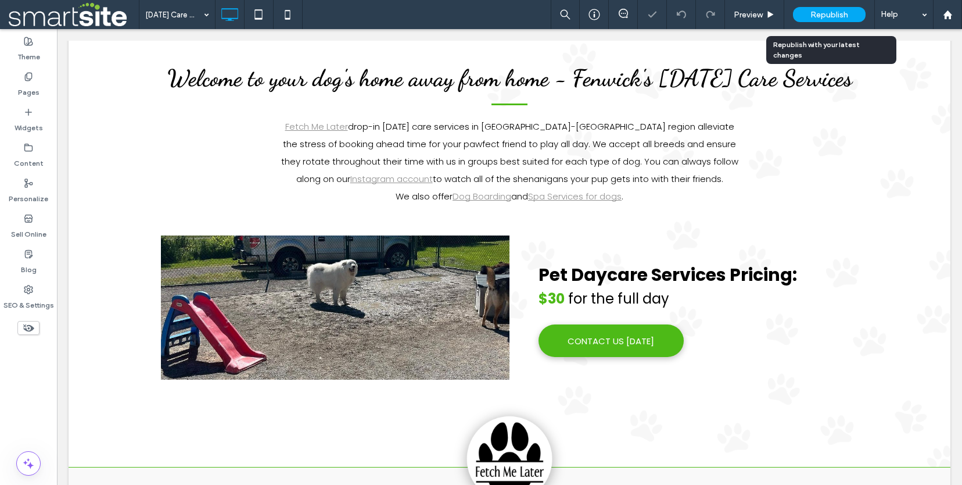
click at [811, 19] on span "Republish" at bounding box center [829, 15] width 38 height 10
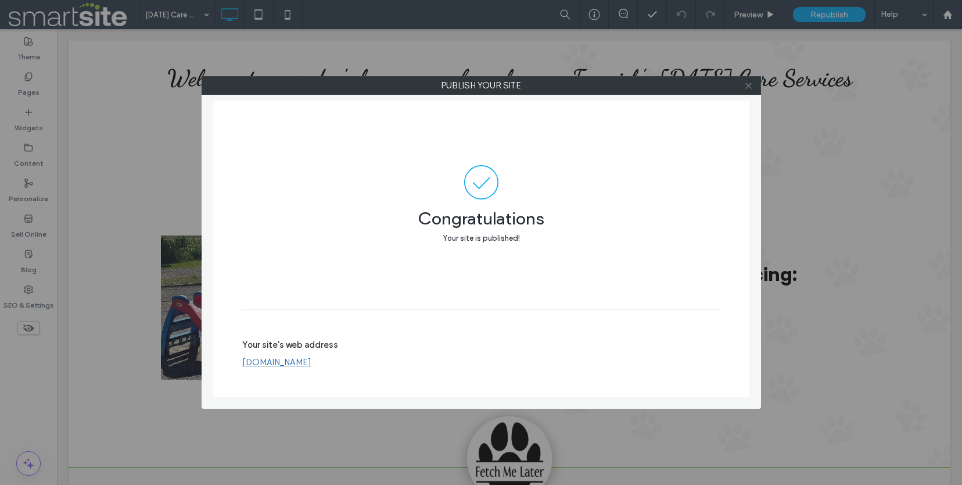
click at [748, 88] on icon at bounding box center [748, 85] width 9 height 9
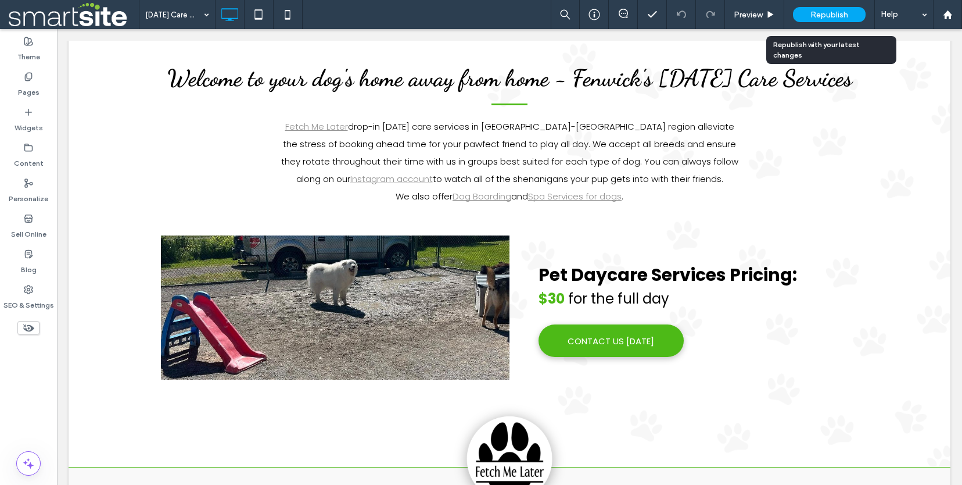
click at [814, 20] on div "Republish" at bounding box center [829, 14] width 73 height 15
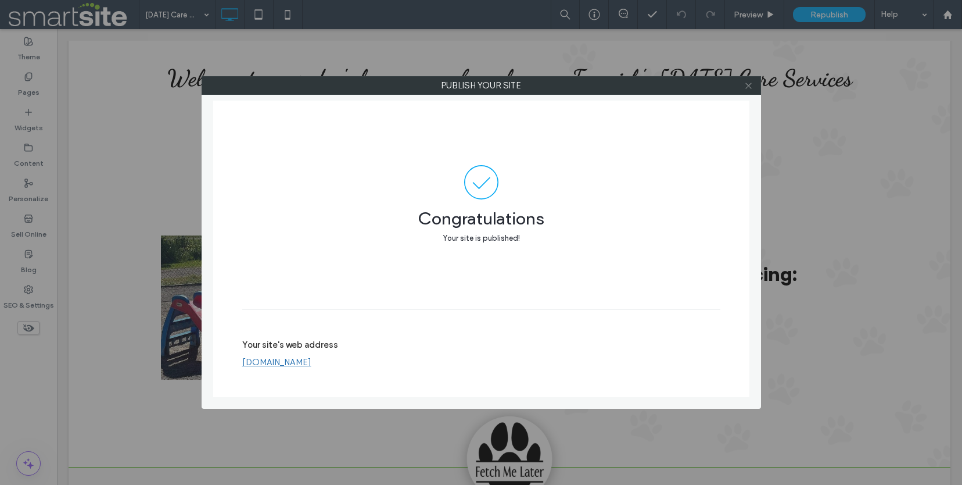
click at [752, 89] on icon at bounding box center [748, 85] width 9 height 9
